Goal: Entertainment & Leisure: Consume media (video, audio)

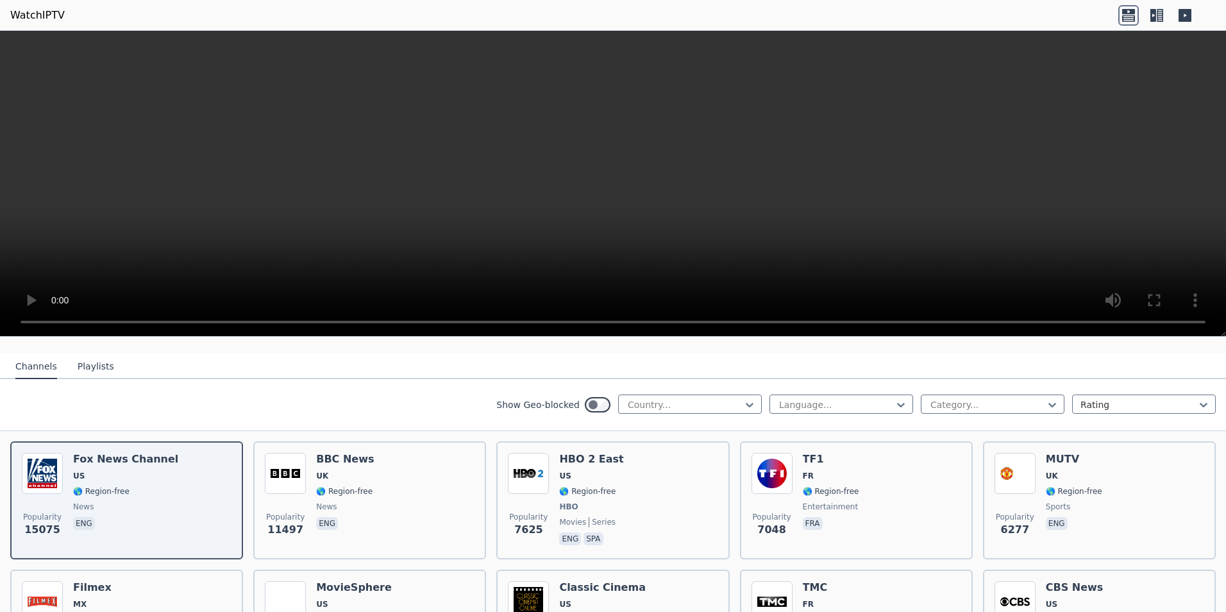
scroll to position [128, 0]
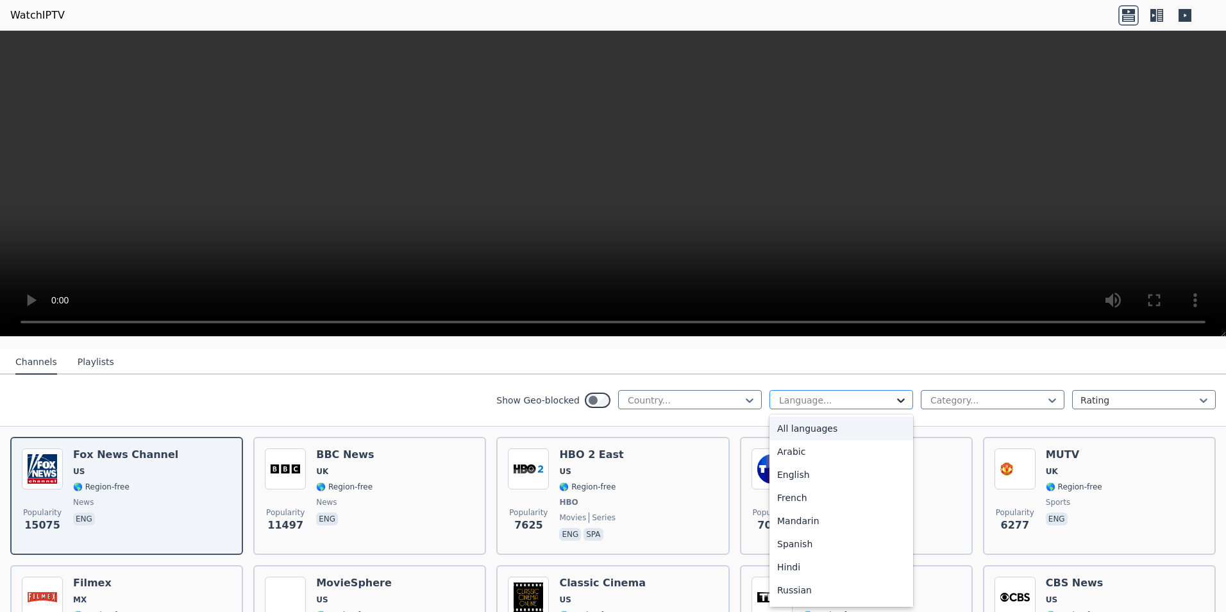
click at [895, 394] on icon at bounding box center [901, 400] width 13 height 13
click at [824, 558] on div "Italian" at bounding box center [842, 569] width 144 height 23
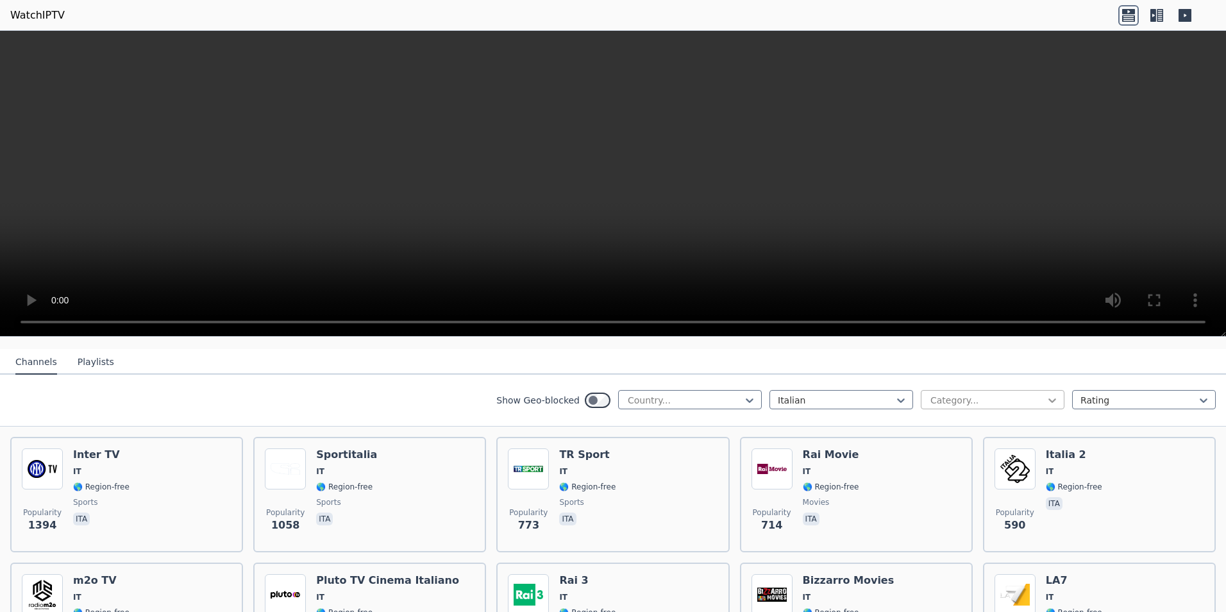
click at [1046, 394] on icon at bounding box center [1052, 400] width 13 height 13
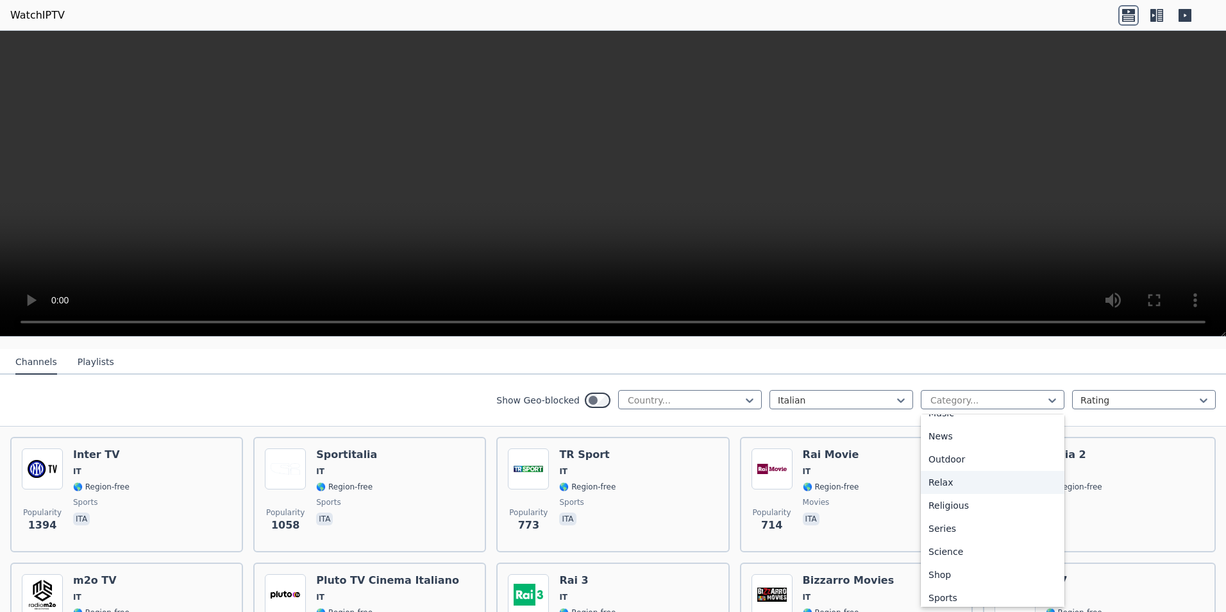
scroll to position [436, 0]
click at [977, 539] on div "Sports" at bounding box center [993, 546] width 144 height 23
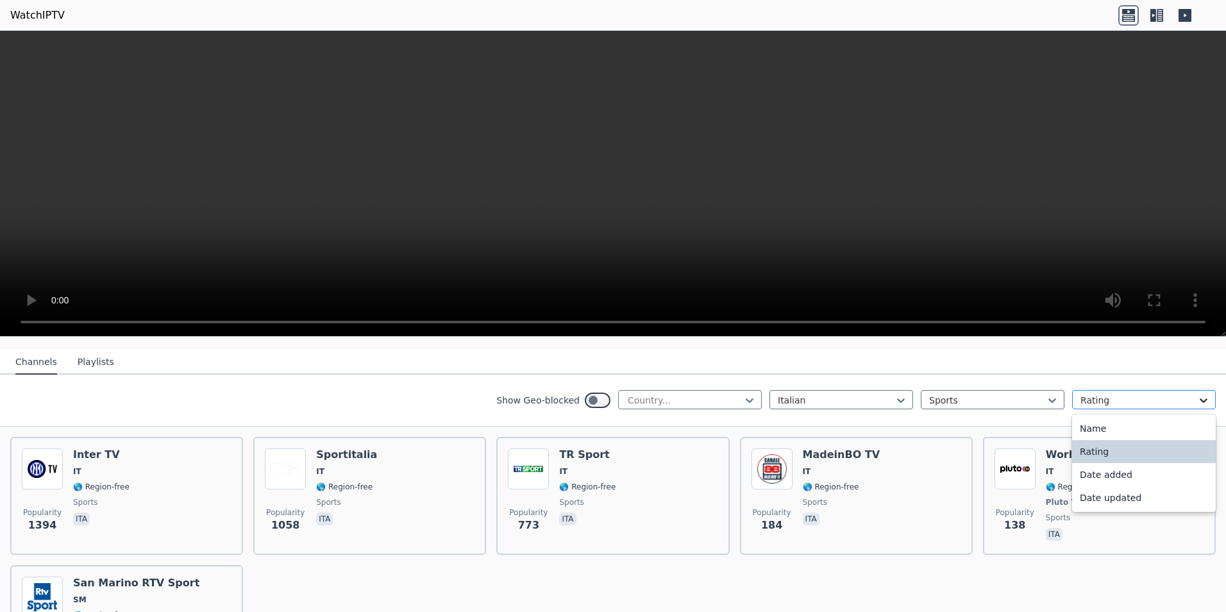
click at [1197, 394] on icon at bounding box center [1203, 400] width 13 height 13
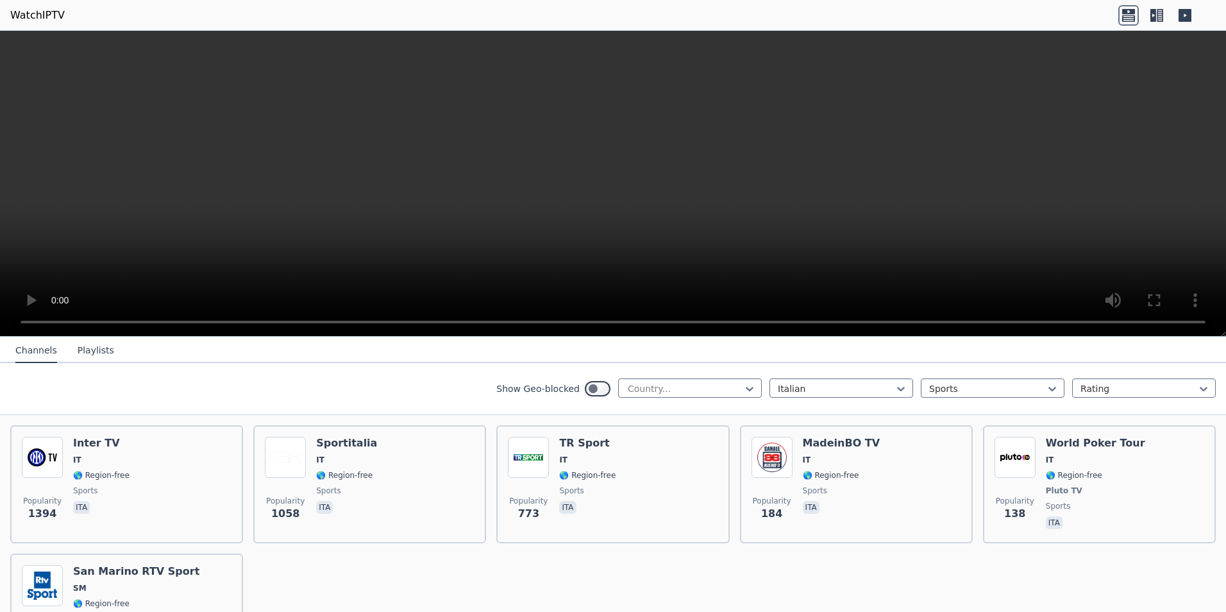
scroll to position [112, 0]
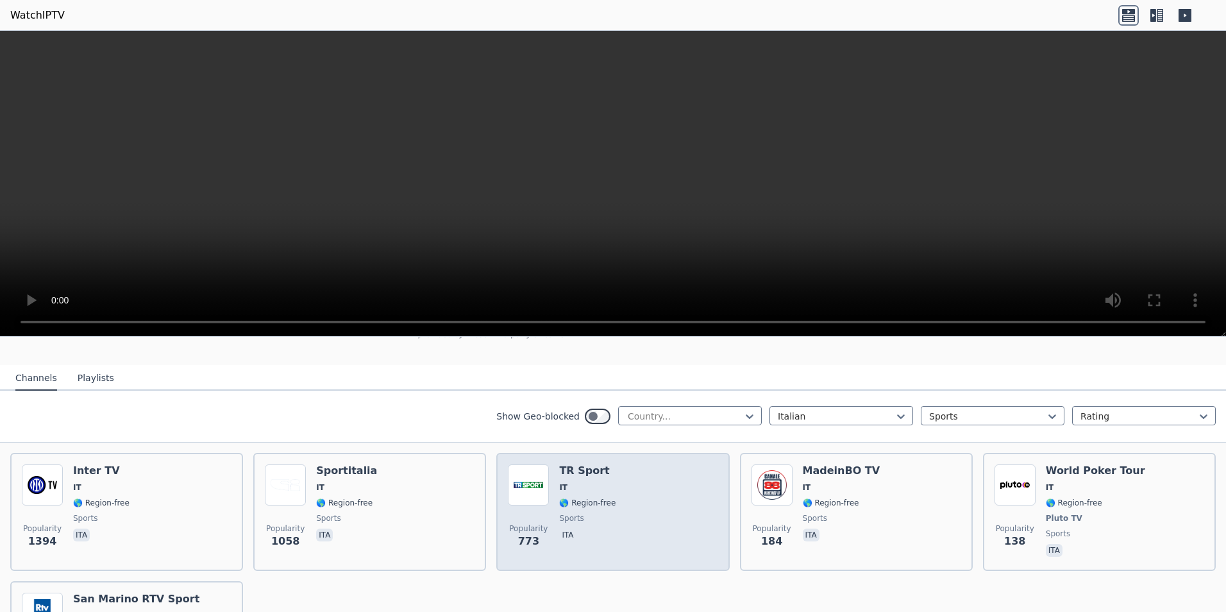
click at [560, 513] on span "sports" at bounding box center [571, 518] width 24 height 10
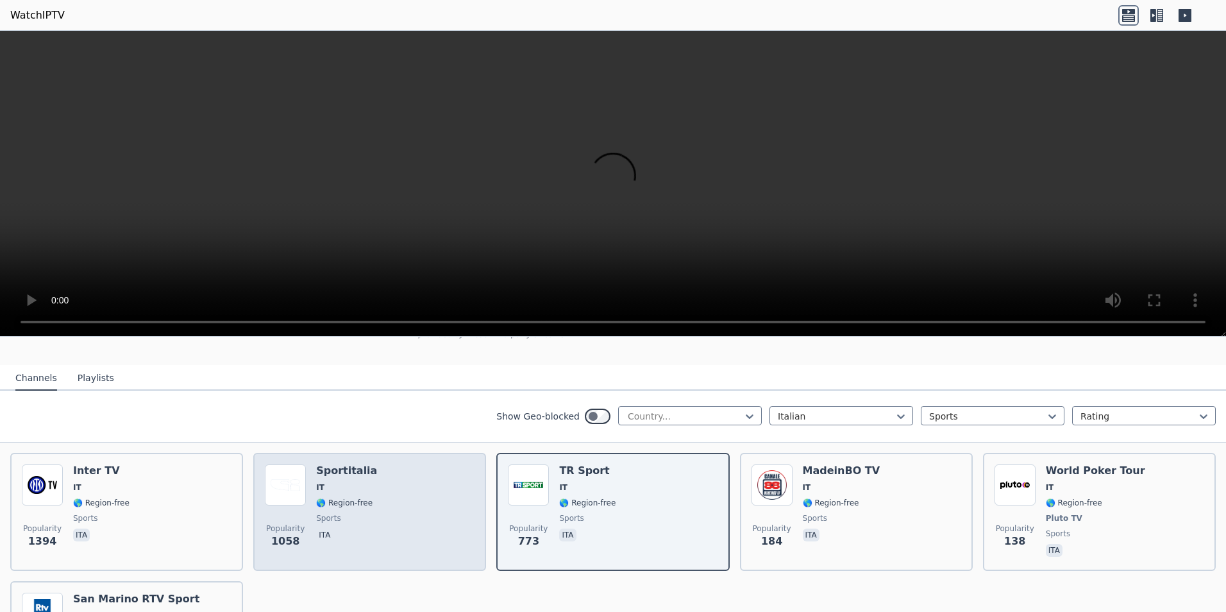
click at [373, 503] on div "Popularity 1058 Sportitalia IT 🌎 Region-free sports ita" at bounding box center [370, 511] width 210 height 95
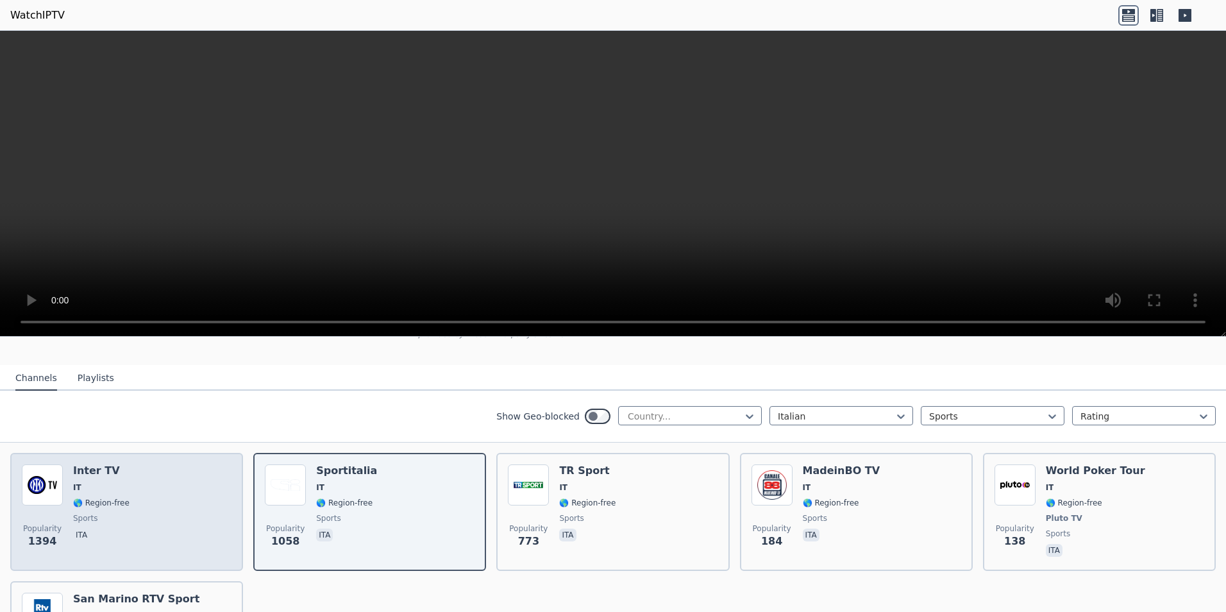
click at [118, 514] on div "Inter TV IT 🌎 Region-free sports ita" at bounding box center [101, 511] width 56 height 95
